Goal: Find specific page/section: Find specific page/section

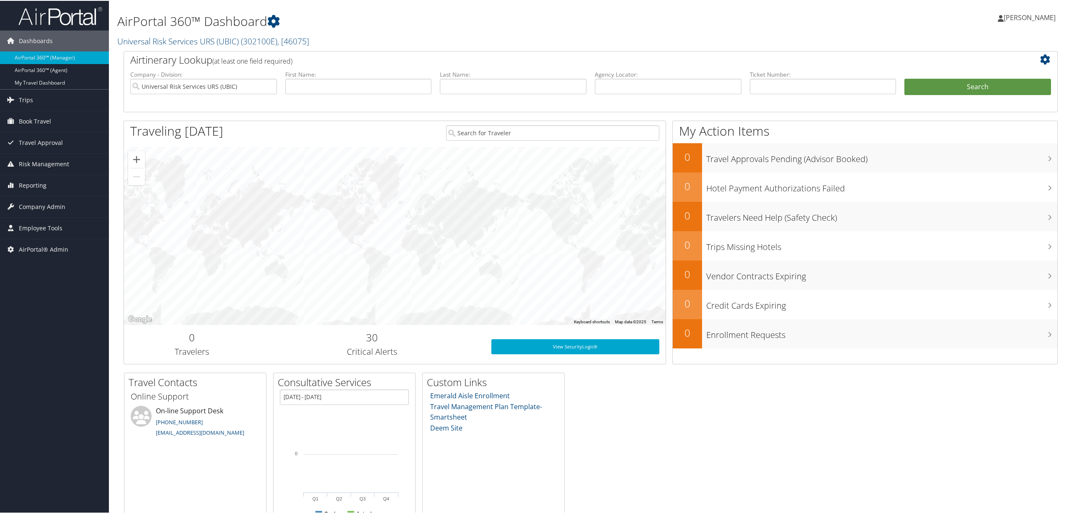
click at [220, 34] on h2 "Universal Risk Services URS (UBIC) ( 302100E ) , [ 46075 ]" at bounding box center [432, 40] width 631 height 14
click at [200, 52] on input "search" at bounding box center [173, 56] width 110 height 16
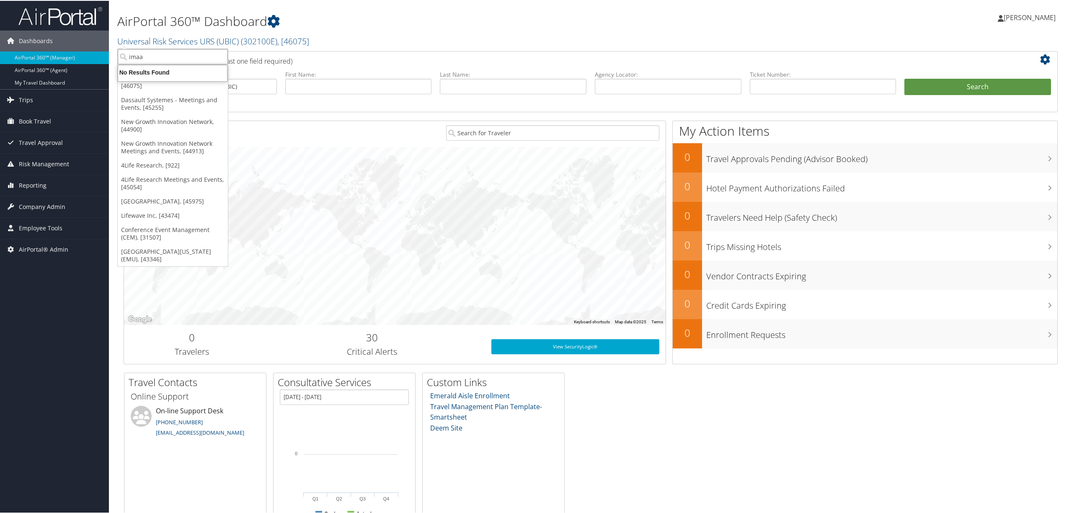
type input "ima"
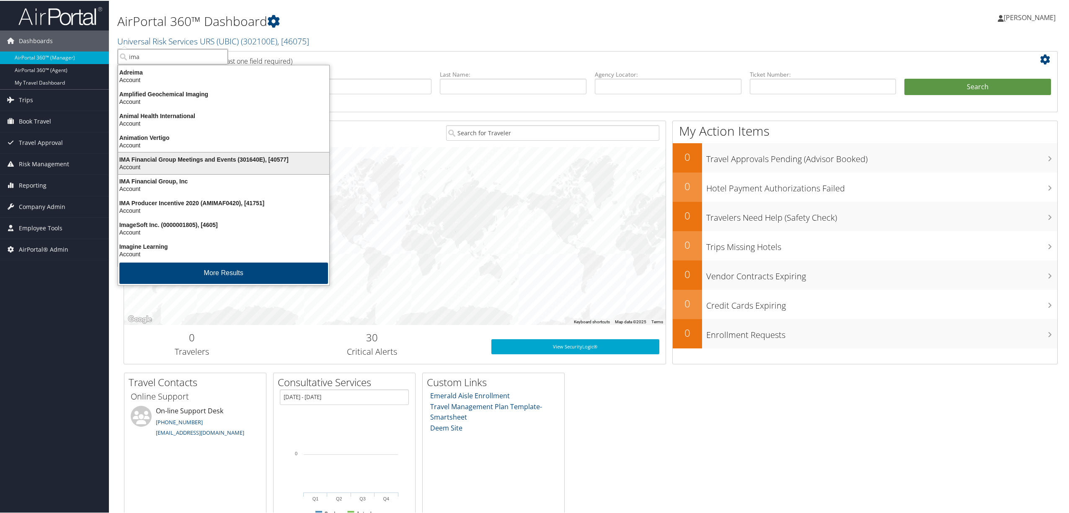
click at [168, 165] on div "Account" at bounding box center [223, 167] width 221 height 8
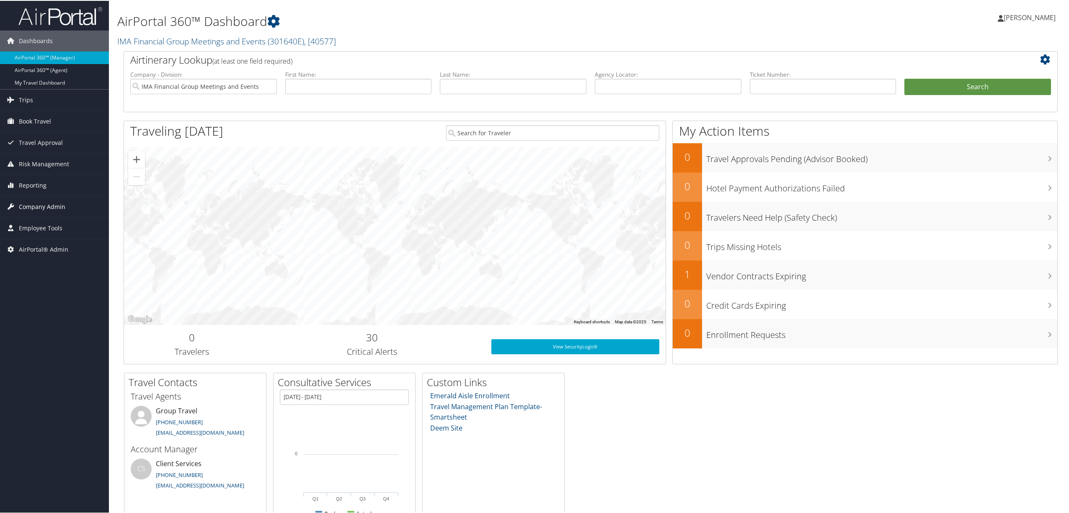
click at [65, 207] on link "Company Admin" at bounding box center [54, 206] width 109 height 21
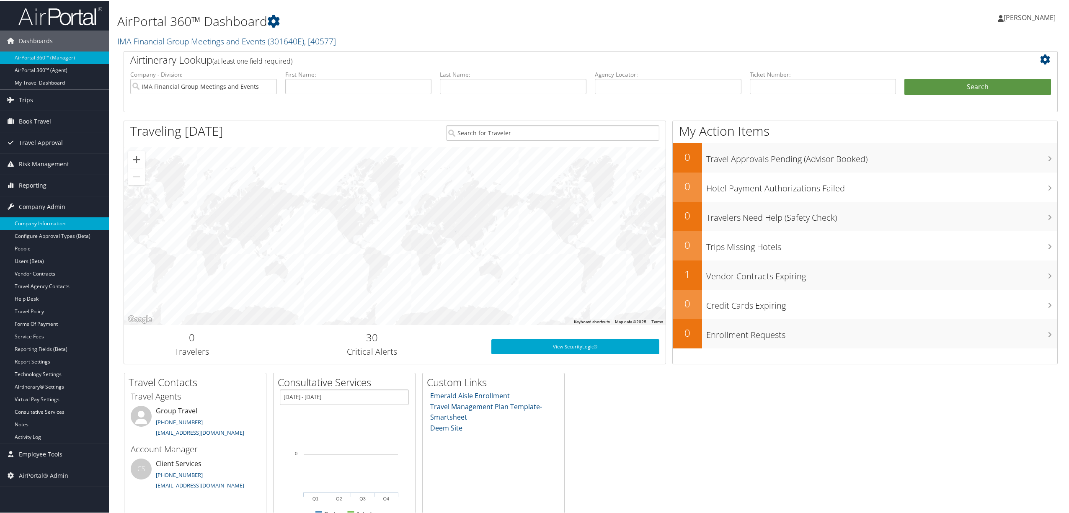
click at [50, 222] on link "Company Information" at bounding box center [54, 223] width 109 height 13
